Goal: Download file/media

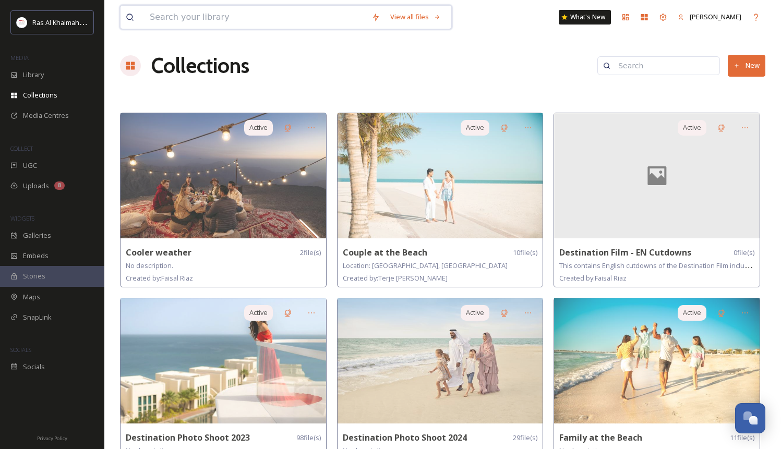
click at [224, 13] on input at bounding box center [255, 17] width 222 height 23
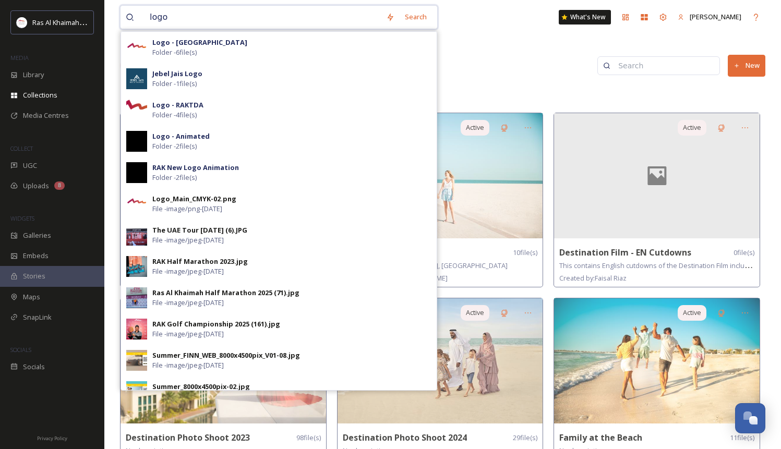
type input "logo"
click at [198, 46] on strong "Logo - [GEOGRAPHIC_DATA]" at bounding box center [199, 42] width 95 height 9
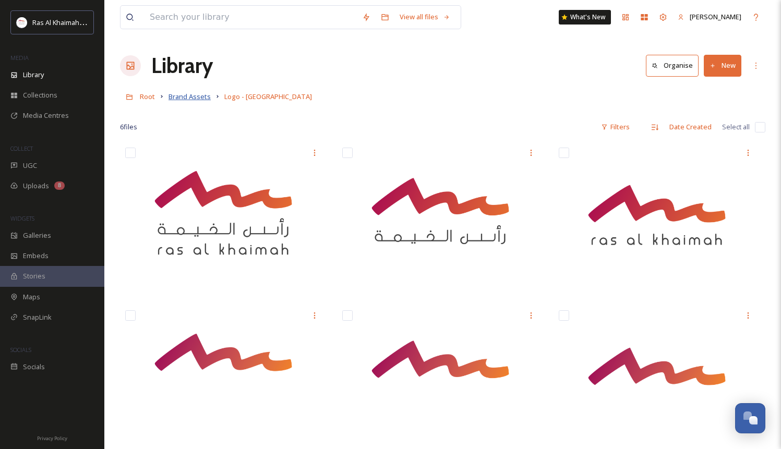
click at [204, 99] on span "Brand Assets" at bounding box center [189, 96] width 42 height 9
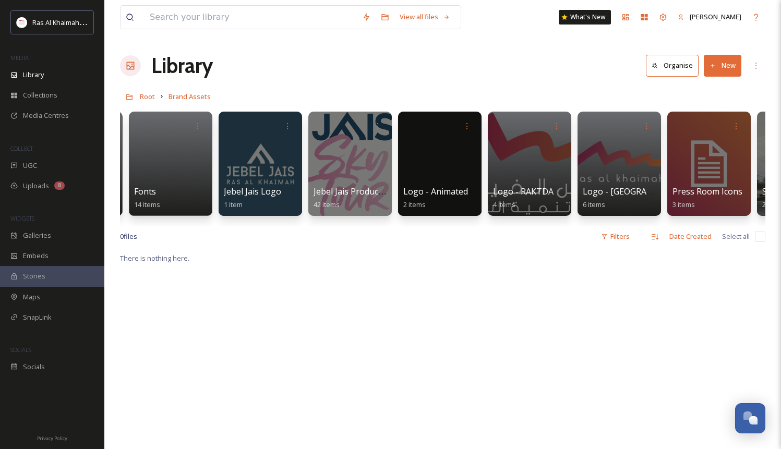
scroll to position [0, 431]
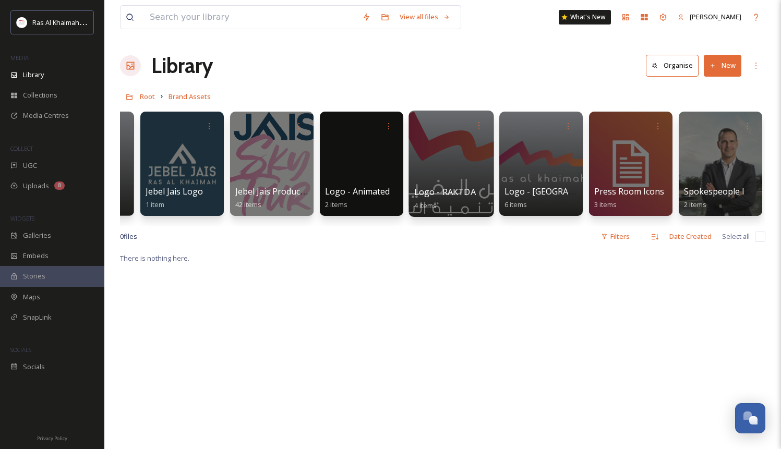
click at [460, 180] on div at bounding box center [450, 164] width 85 height 106
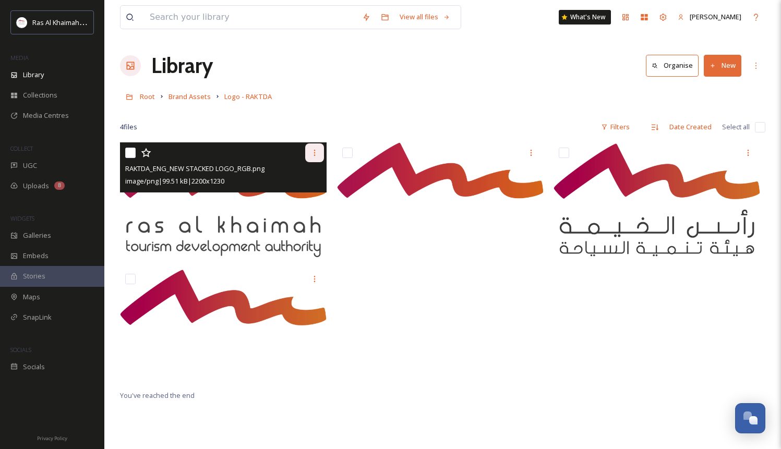
click at [312, 155] on icon at bounding box center [314, 153] width 8 height 8
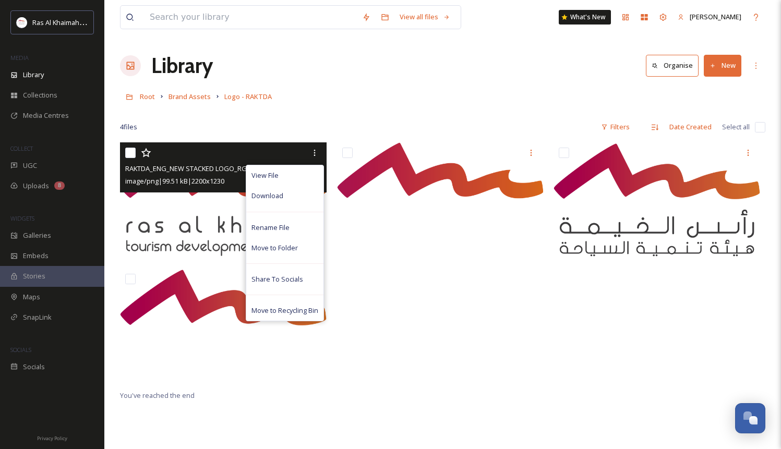
click at [208, 181] on span "image/png | 99.51 kB | 2200 x 1230" at bounding box center [174, 180] width 99 height 9
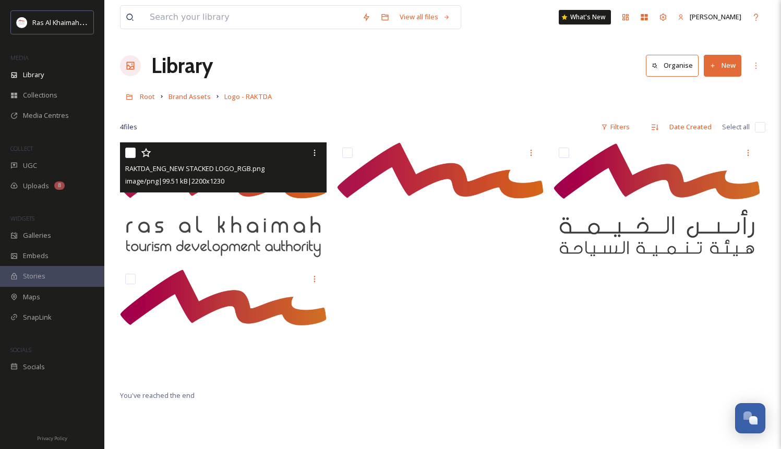
click at [261, 224] on img at bounding box center [223, 199] width 207 height 115
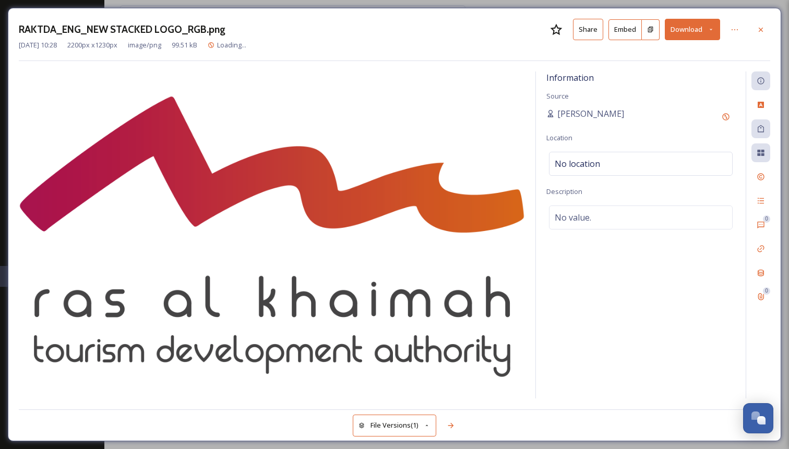
click at [580, 34] on button "Share" at bounding box center [588, 29] width 30 height 21
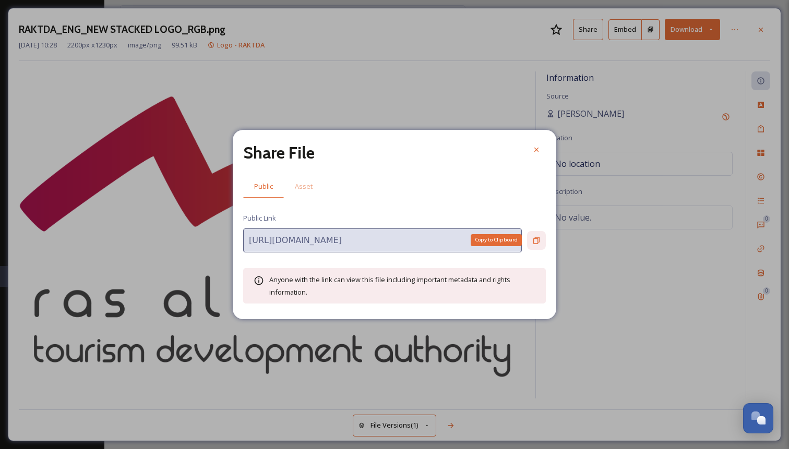
click at [539, 241] on icon at bounding box center [536, 240] width 6 height 7
drag, startPoint x: 250, startPoint y: 130, endPoint x: 534, endPoint y: 150, distance: 284.9
click at [534, 150] on icon at bounding box center [536, 150] width 8 height 8
